Goal: Task Accomplishment & Management: Manage account settings

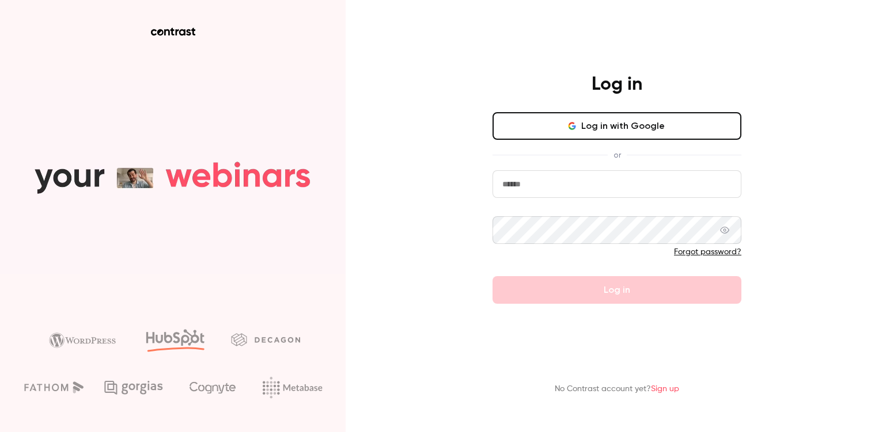
click at [538, 183] on input "email" at bounding box center [616, 184] width 249 height 28
click at [0, 432] on com-1password-button at bounding box center [0, 432] width 0 height 0
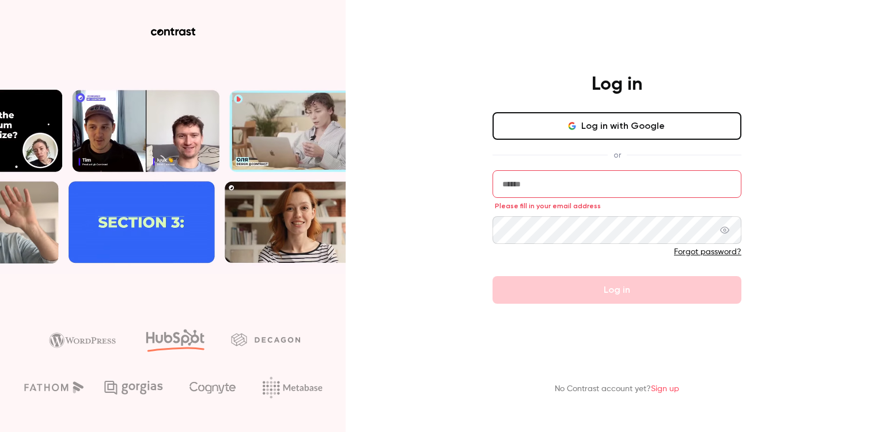
type input "**********"
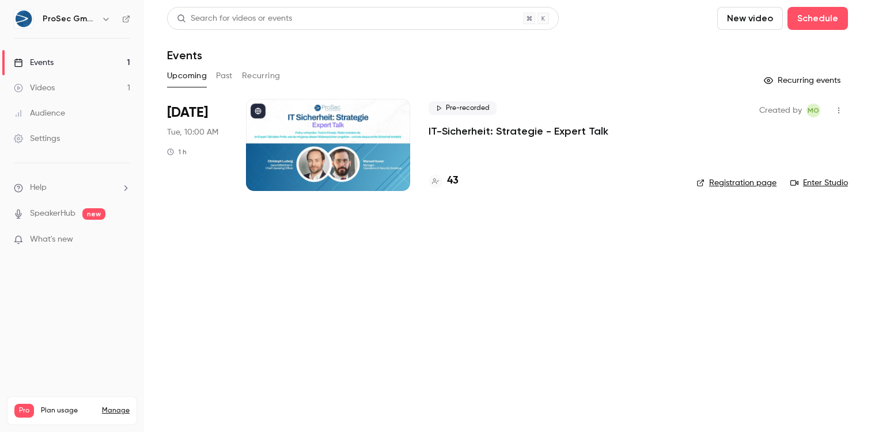
click at [353, 141] on div at bounding box center [328, 145] width 164 height 92
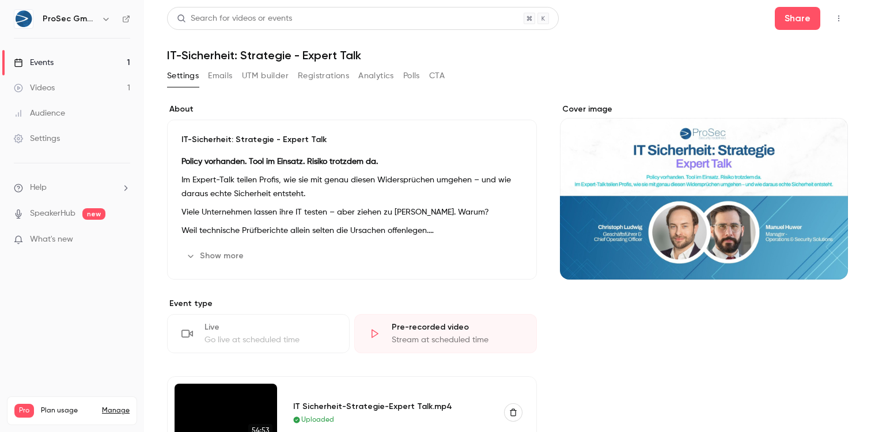
click at [227, 76] on button "Emails" at bounding box center [220, 76] width 24 height 18
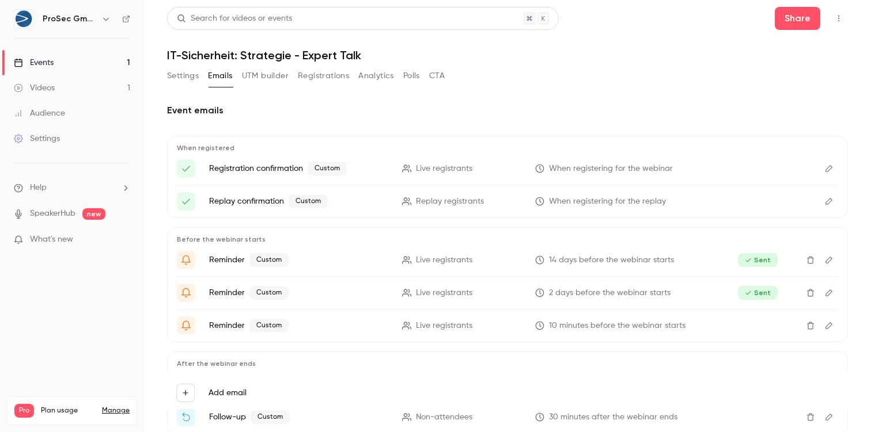
click at [280, 69] on button "UTM builder" at bounding box center [265, 76] width 47 height 18
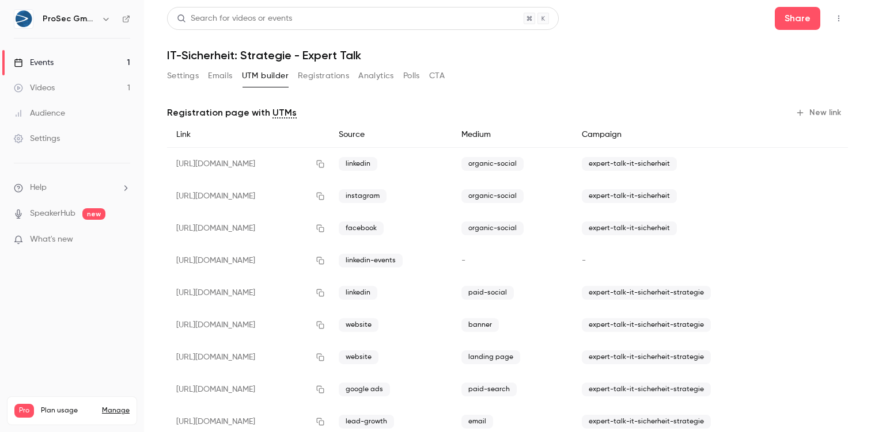
click at [317, 75] on button "Registrations" at bounding box center [323, 76] width 51 height 18
